Goal: Task Accomplishment & Management: Complete application form

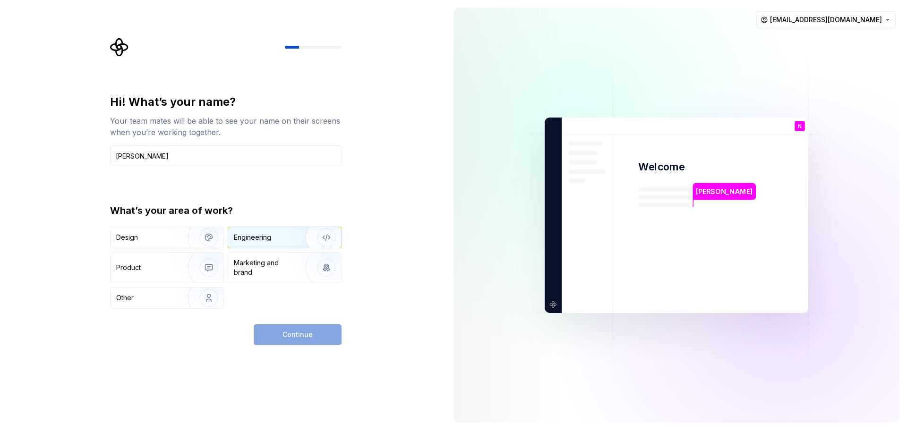
type input "[PERSON_NAME]"
click at [247, 241] on div "Engineering" at bounding box center [252, 237] width 37 height 9
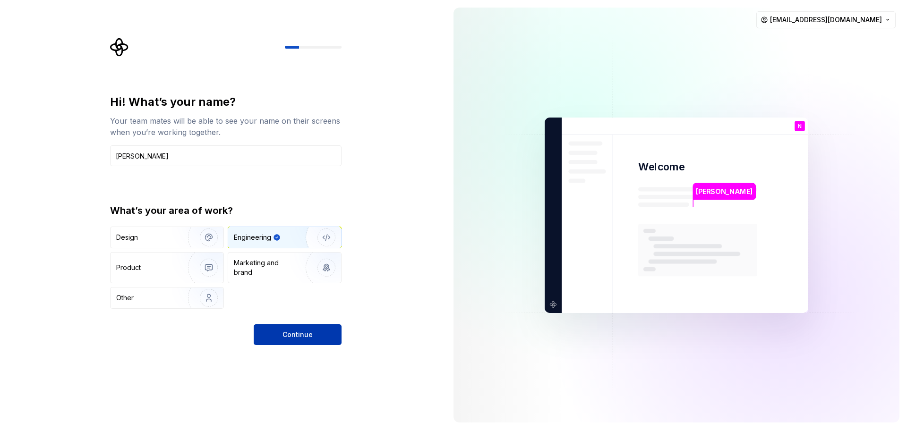
click at [293, 329] on button "Continue" at bounding box center [298, 335] width 88 height 21
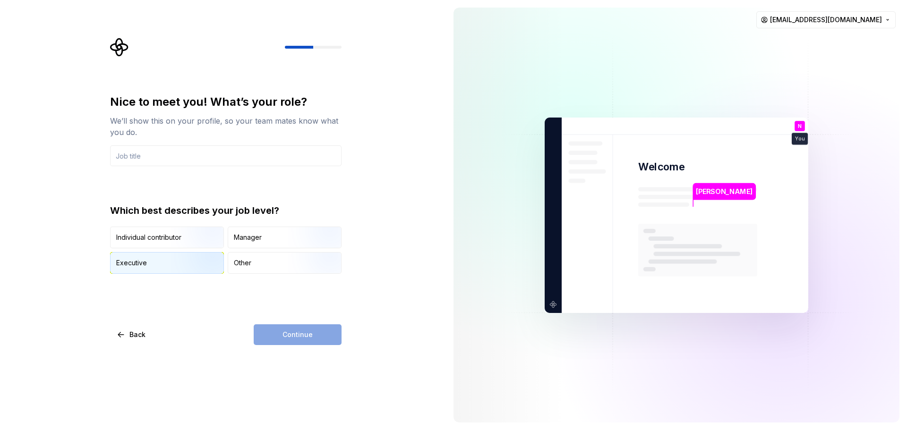
click at [181, 256] on img "button" at bounding box center [201, 274] width 60 height 63
click at [178, 239] on img "button" at bounding box center [201, 249] width 60 height 63
click at [193, 154] on input "text" at bounding box center [225, 155] width 231 height 21
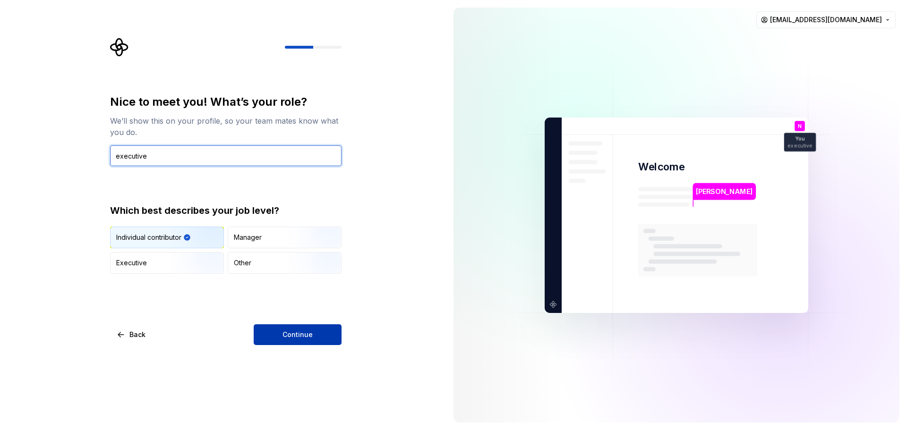
type input "executive"
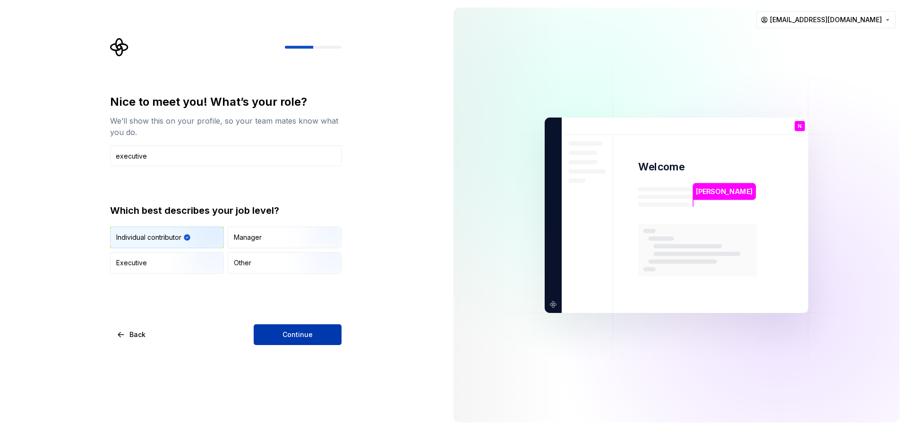
click at [298, 336] on span "Continue" at bounding box center [297, 334] width 30 height 9
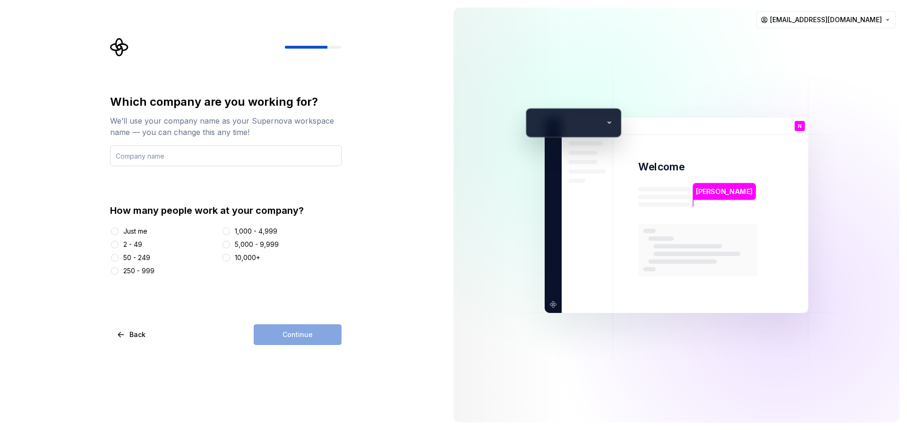
click at [209, 159] on input "text" at bounding box center [225, 155] width 231 height 21
type input "Hilalimex General Trading LLC"
click at [135, 244] on div "2 - 49" at bounding box center [132, 244] width 19 height 9
click at [119, 244] on button "2 - 49" at bounding box center [115, 245] width 8 height 8
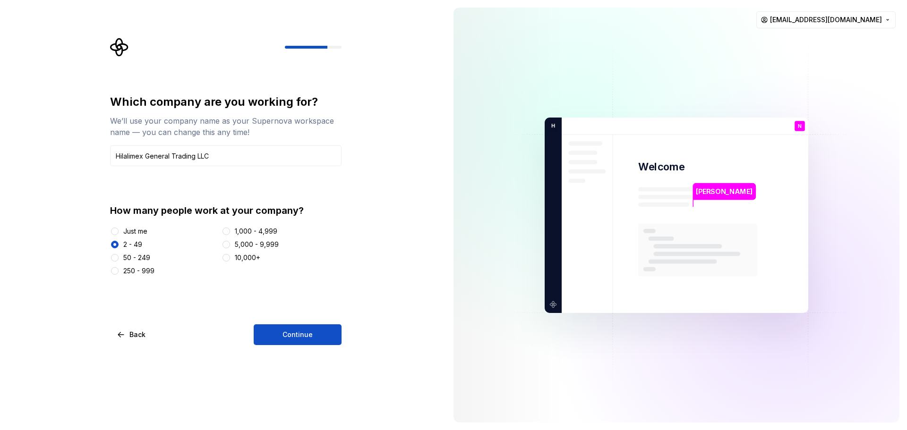
click at [137, 232] on div "Just me" at bounding box center [135, 231] width 24 height 9
click at [119, 232] on button "Just me" at bounding box center [115, 232] width 8 height 8
click at [275, 332] on button "Continue" at bounding box center [298, 335] width 88 height 21
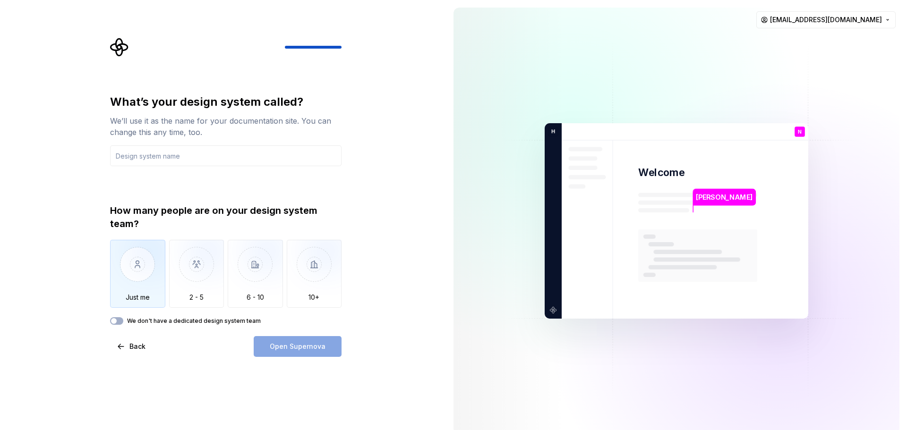
click at [149, 269] on img "button" at bounding box center [137, 271] width 55 height 63
click at [189, 155] on input "text" at bounding box center [225, 155] width 231 height 21
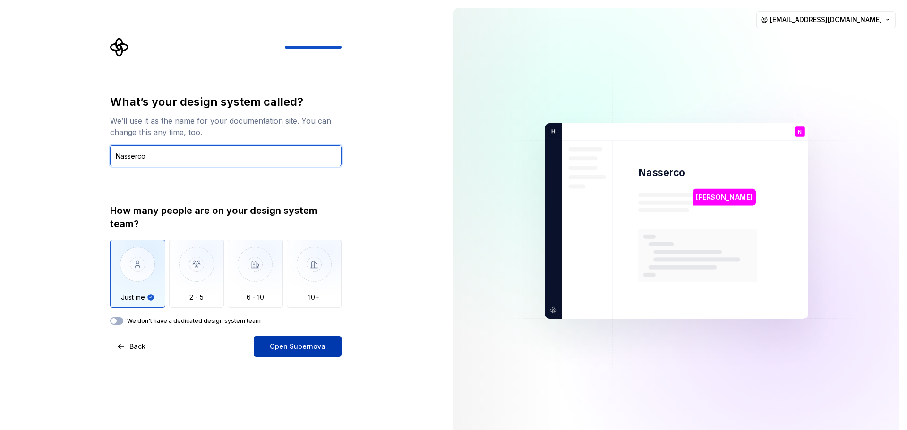
type input "Nasserco"
click at [299, 349] on span "Open Supernova" at bounding box center [298, 346] width 56 height 9
